Goal: Find contact information: Obtain details needed to contact an individual or organization

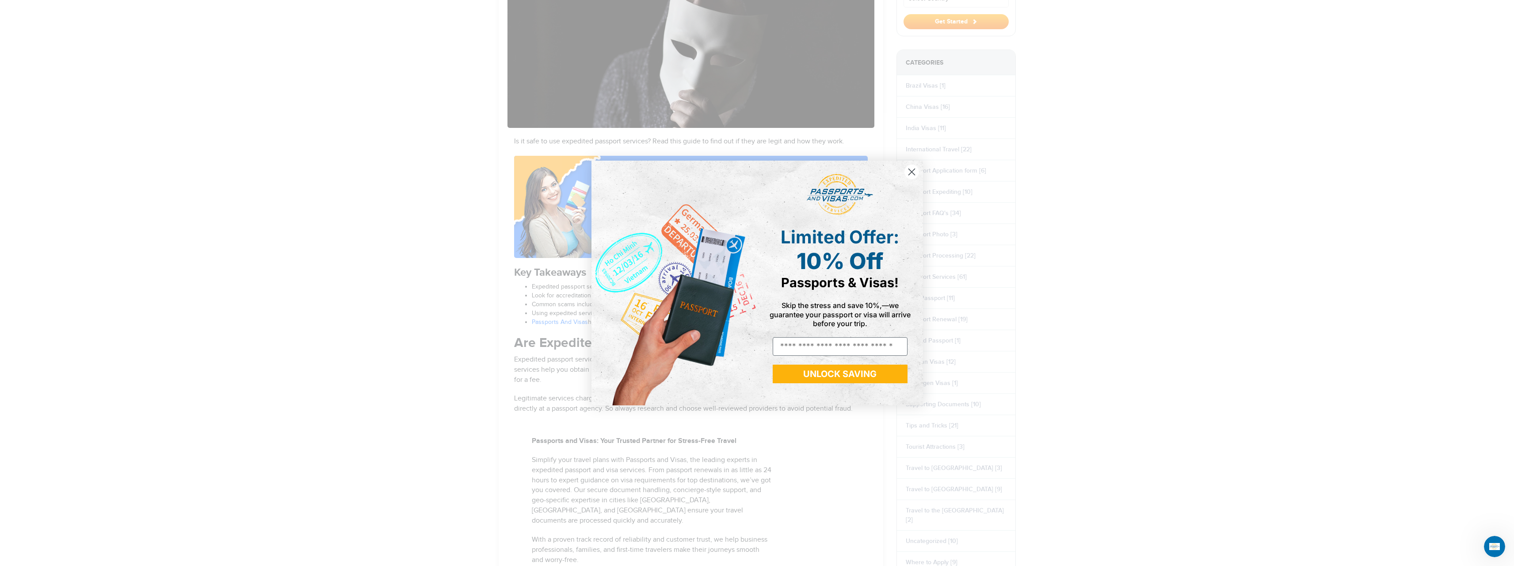
click at [914, 173] on circle "Close dialog" at bounding box center [911, 171] width 15 height 15
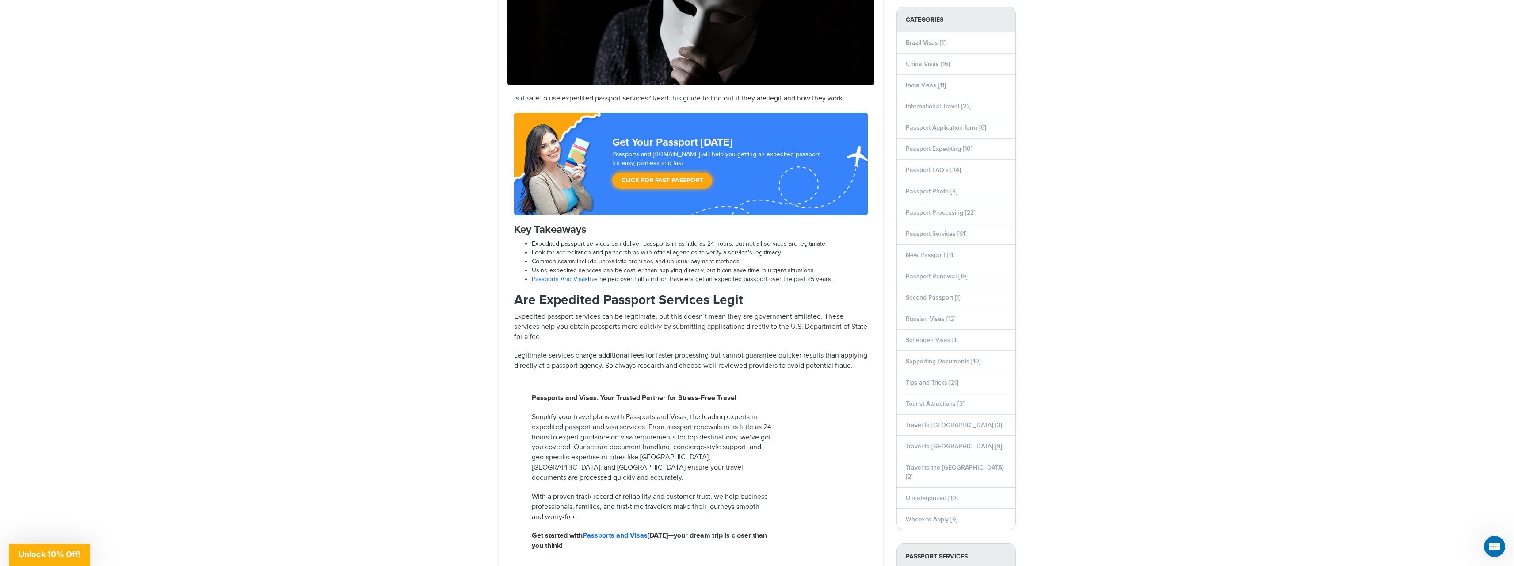
scroll to position [314, 0]
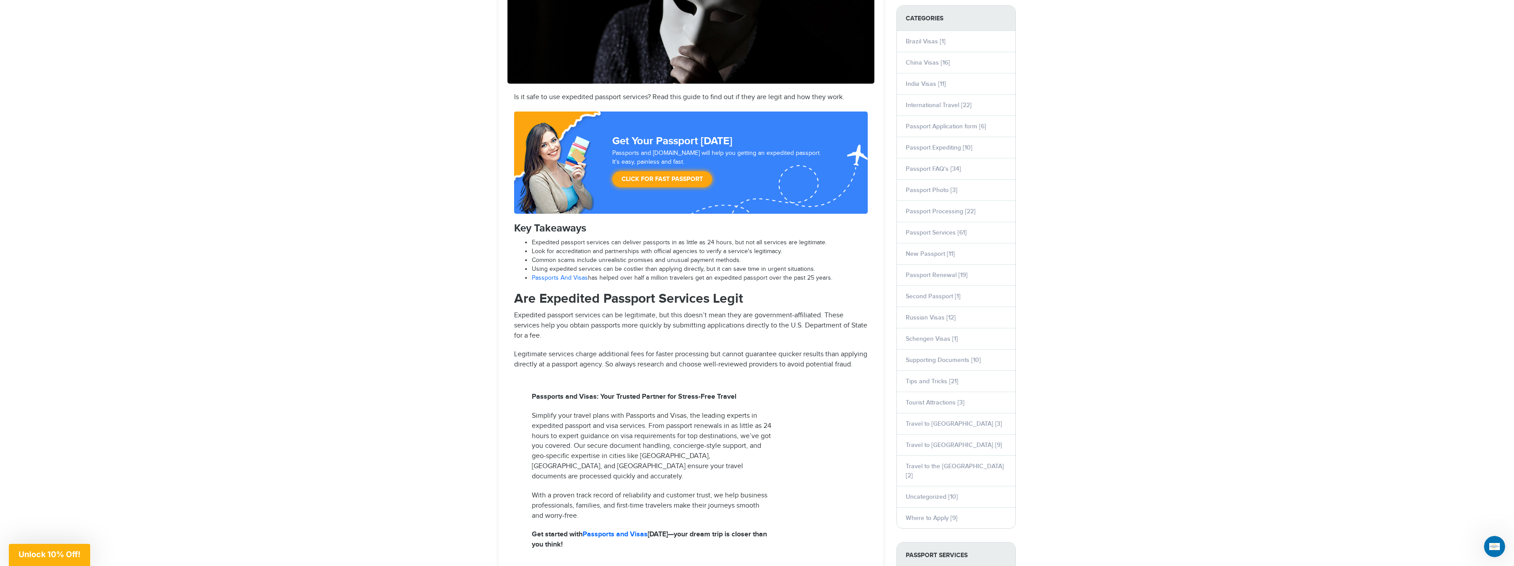
click at [554, 279] on link "Passports And Visas" at bounding box center [560, 277] width 56 height 7
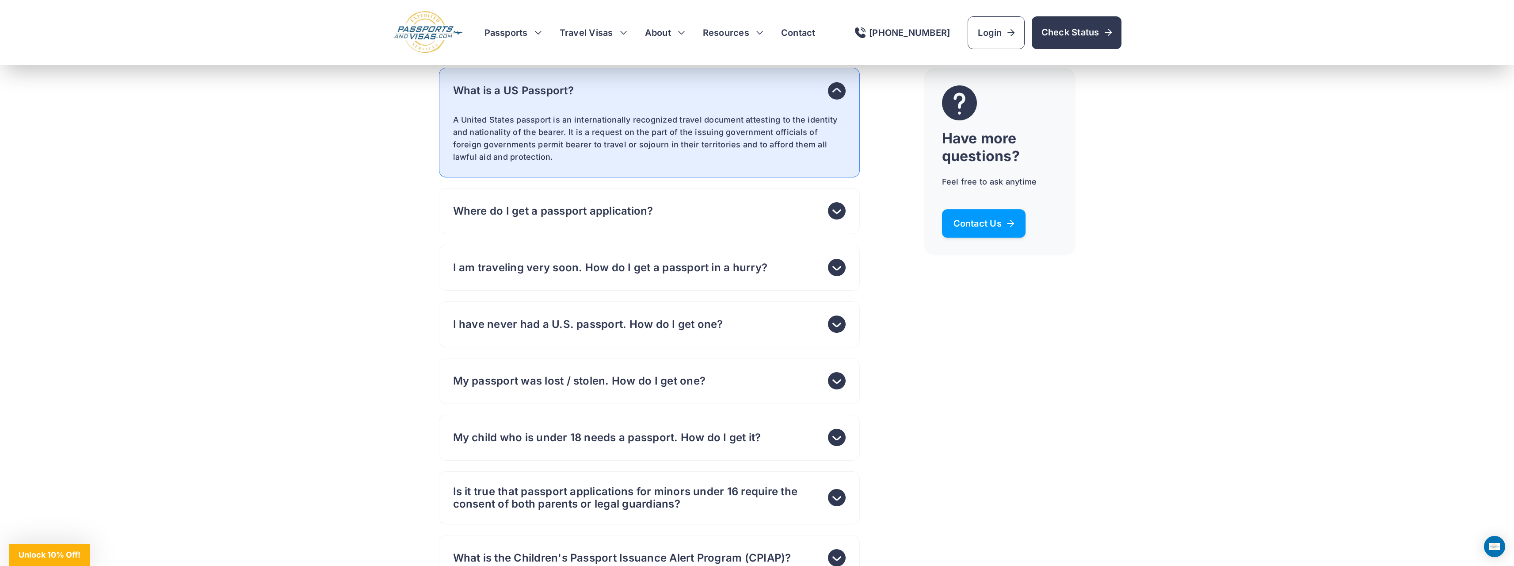
scroll to position [4923, 0]
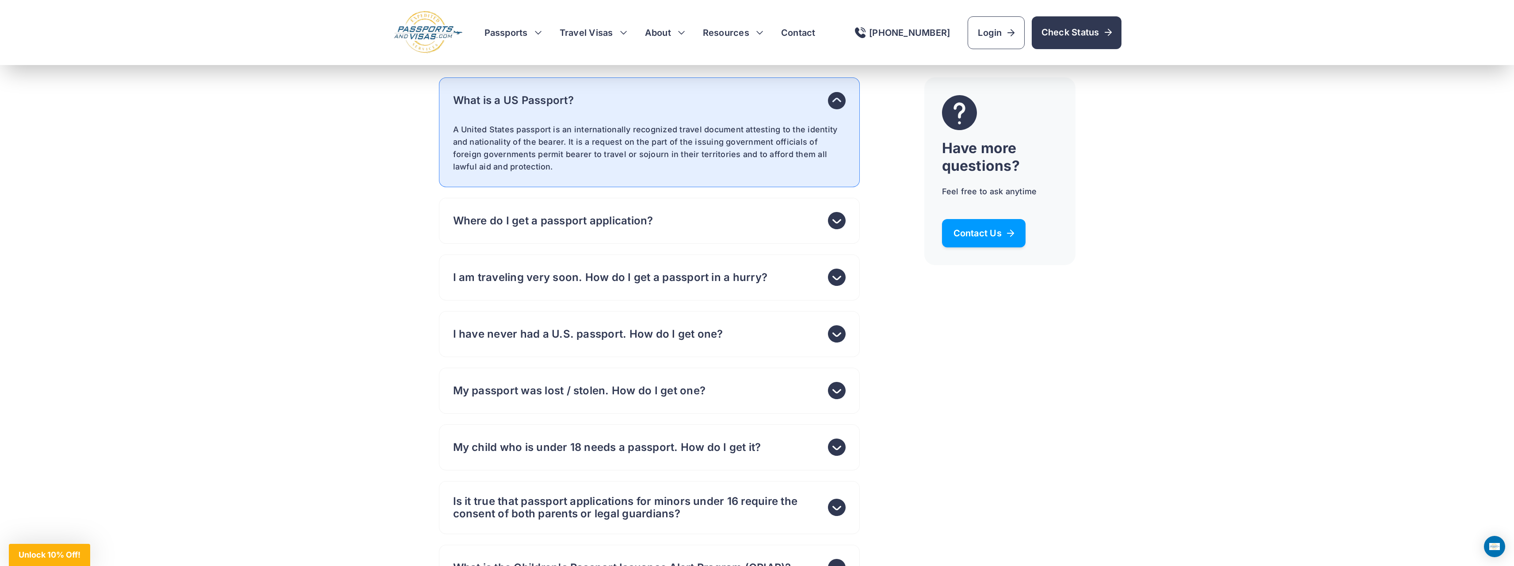
click at [1014, 237] on link "Contact Us" at bounding box center [984, 233] width 84 height 28
click at [980, 229] on span "Contact Us" at bounding box center [984, 233] width 61 height 9
